Goal: Navigation & Orientation: Understand site structure

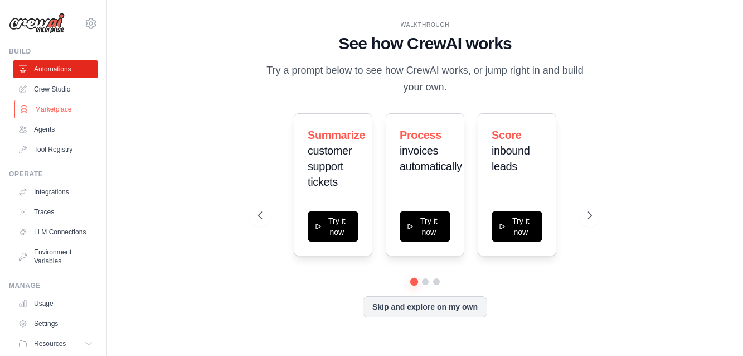
click at [48, 109] on link "Marketplace" at bounding box center [56, 109] width 84 height 18
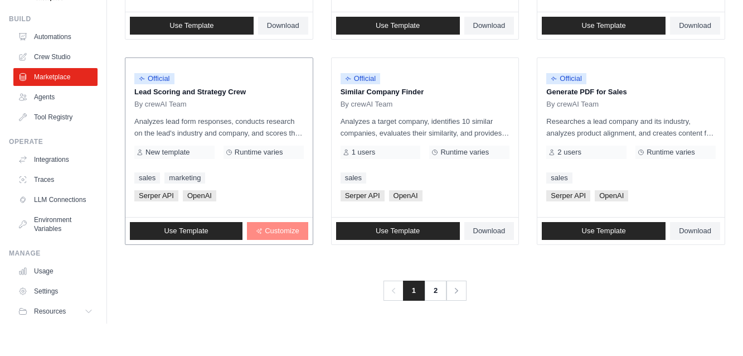
scroll to position [707, 0]
click at [437, 313] on link "2" at bounding box center [436, 323] width 22 height 20
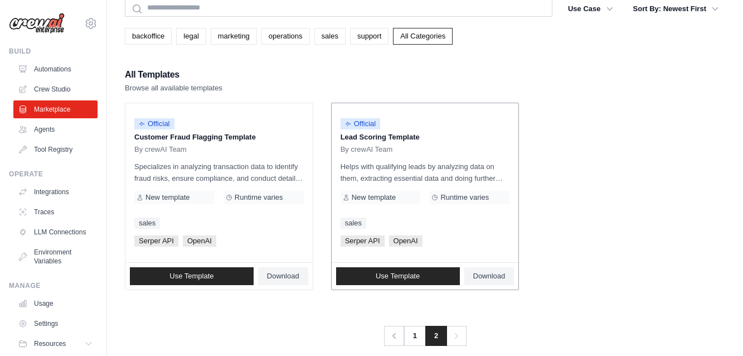
scroll to position [62, 0]
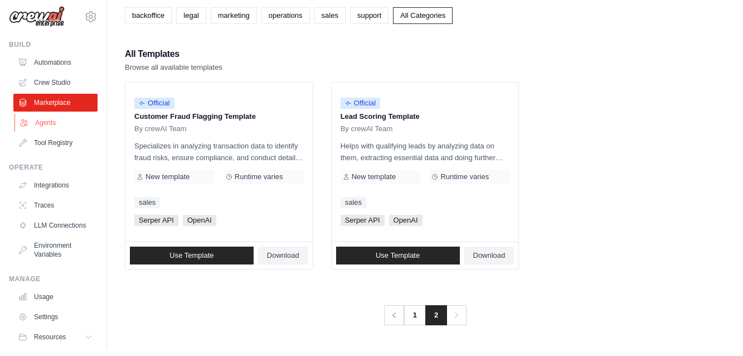
click at [42, 121] on link "Agents" at bounding box center [56, 129] width 84 height 18
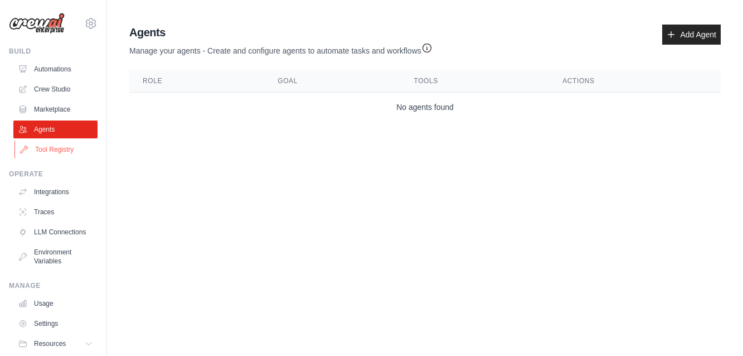
click at [51, 152] on link "Tool Registry" at bounding box center [56, 149] width 84 height 18
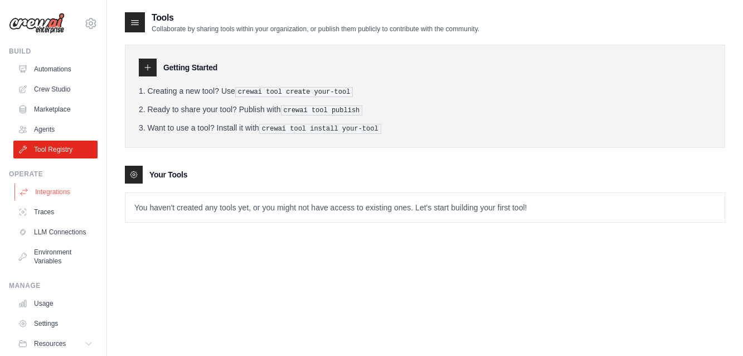
click at [53, 192] on link "Integrations" at bounding box center [56, 192] width 84 height 18
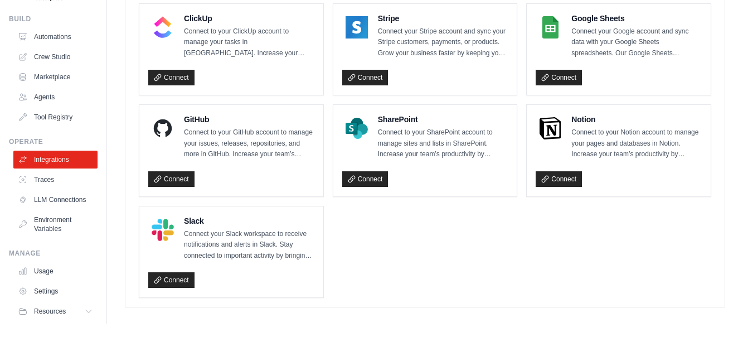
scroll to position [814, 0]
click at [42, 203] on link "Traces" at bounding box center [56, 212] width 84 height 18
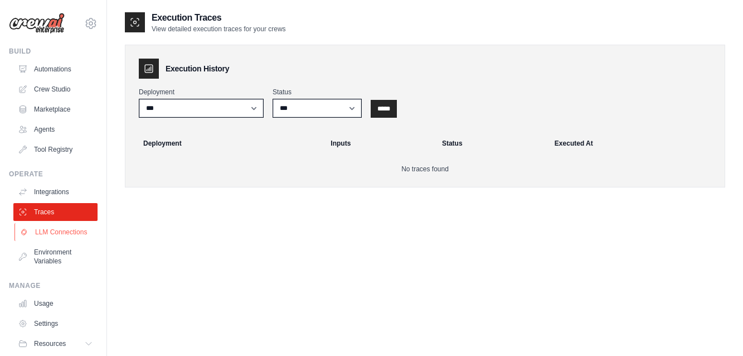
click at [56, 235] on link "LLM Connections" at bounding box center [56, 232] width 84 height 18
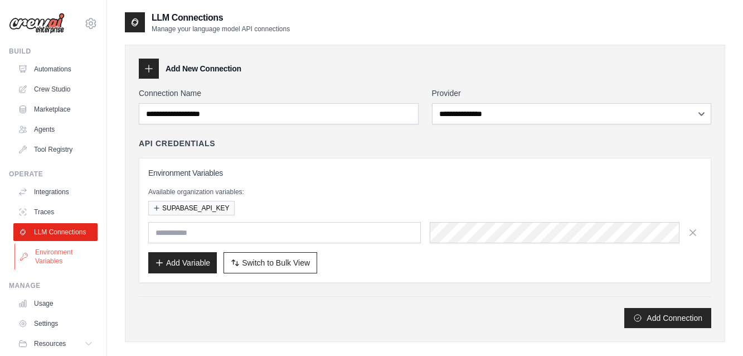
click at [41, 255] on link "Environment Variables" at bounding box center [56, 256] width 84 height 27
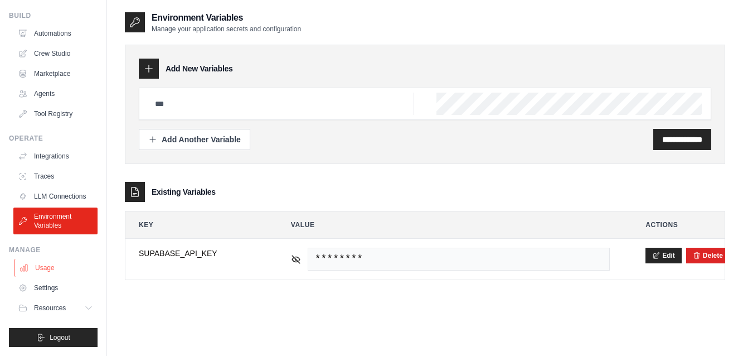
scroll to position [36, 0]
click at [48, 265] on link "Usage" at bounding box center [56, 268] width 84 height 18
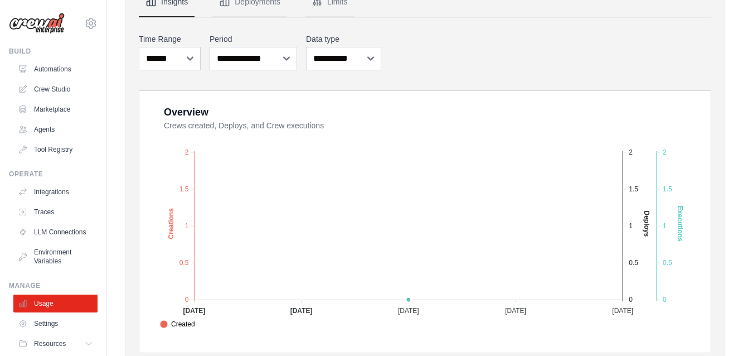
scroll to position [118, 0]
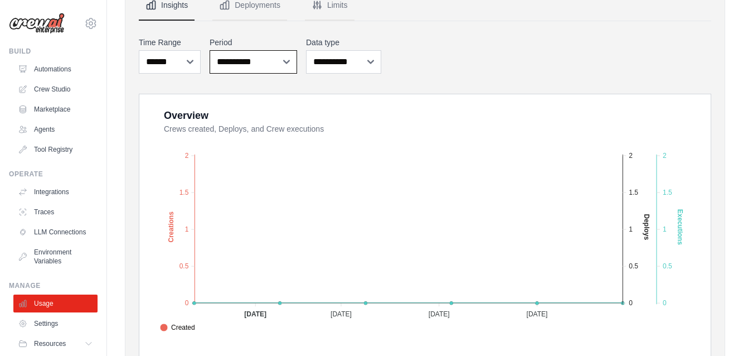
select select "**********"
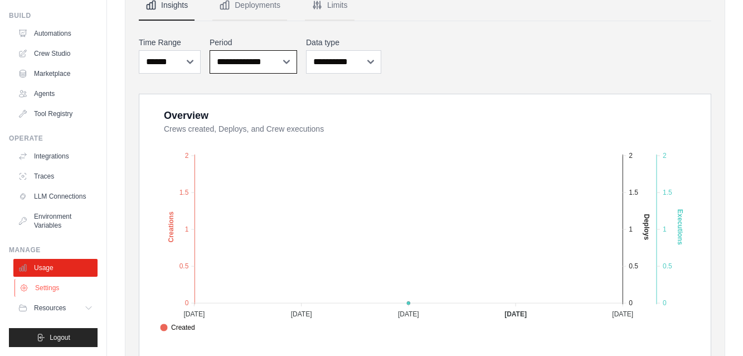
scroll to position [36, 0]
click at [49, 307] on span "Resources" at bounding box center [51, 307] width 32 height 9
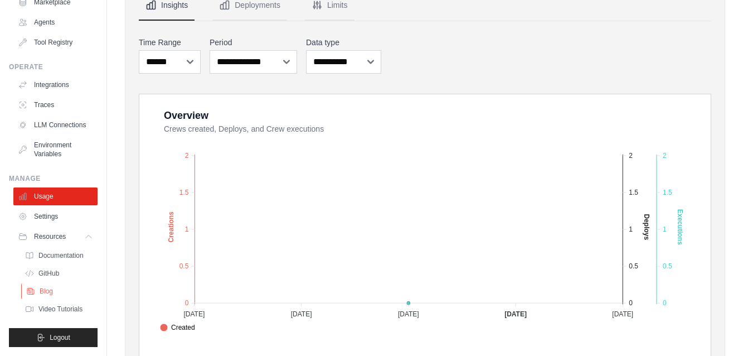
scroll to position [107, 0]
click at [53, 239] on span "Resources" at bounding box center [51, 236] width 32 height 9
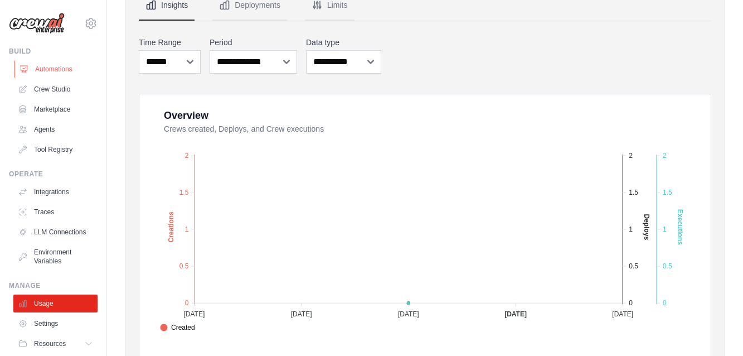
scroll to position [0, 0]
click at [337, 5] on button "Limits" at bounding box center [330, 6] width 50 height 30
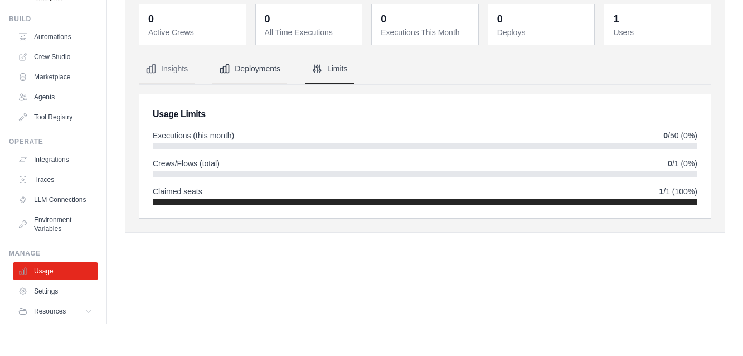
click at [255, 86] on button "Deployments" at bounding box center [249, 101] width 75 height 30
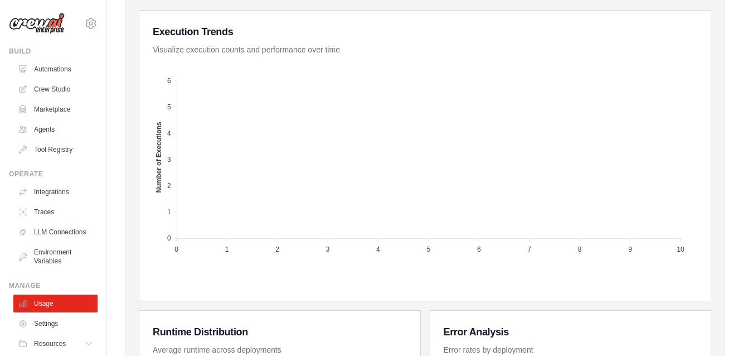
scroll to position [0, 0]
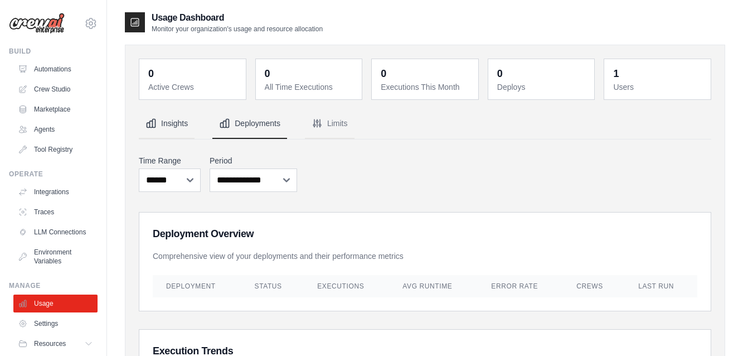
click at [171, 125] on button "Insights" at bounding box center [167, 124] width 56 height 30
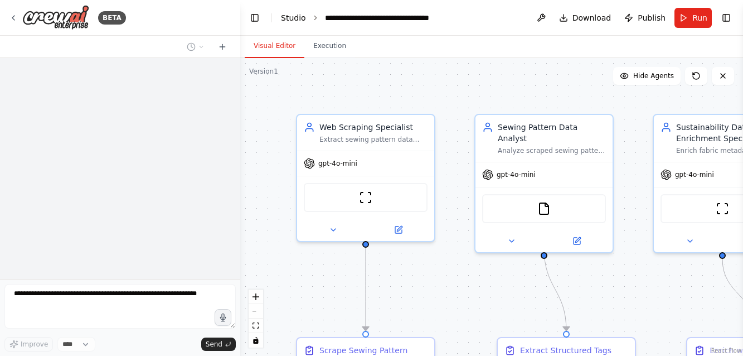
click at [284, 14] on link "Studio" at bounding box center [293, 17] width 25 height 9
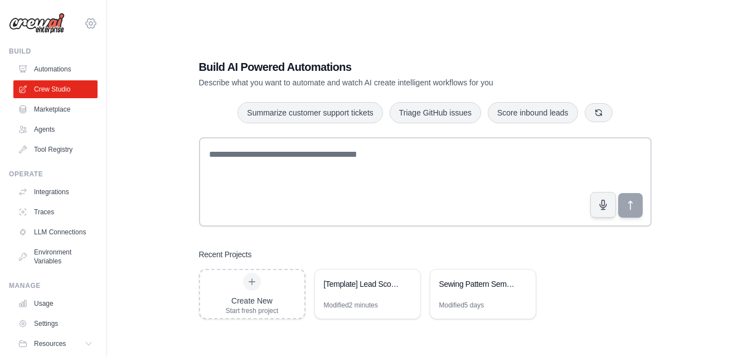
click at [96, 25] on icon at bounding box center [90, 23] width 13 height 13
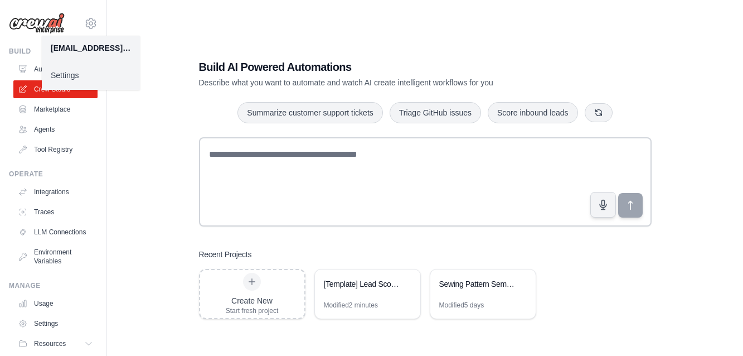
click at [38, 23] on img at bounding box center [37, 23] width 56 height 21
